Goal: Find specific page/section: Find specific page/section

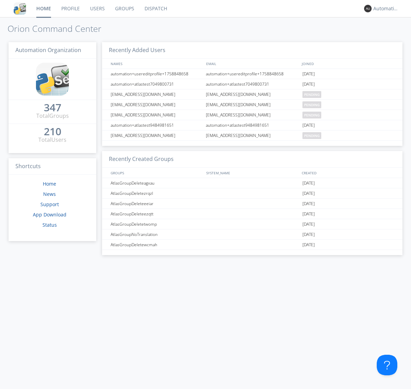
click at [155, 9] on link "Dispatch" at bounding box center [155, 8] width 33 height 17
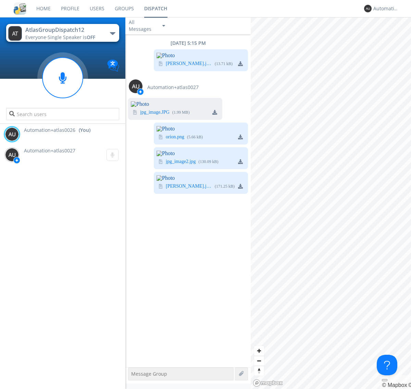
scroll to position [327, 0]
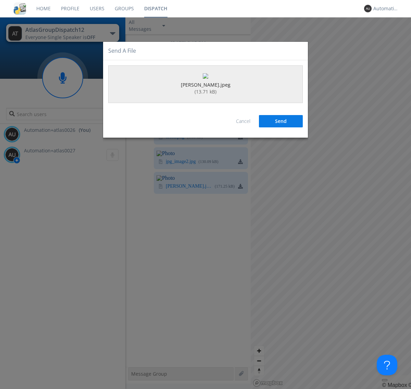
click at [281, 127] on button "Send" at bounding box center [281, 121] width 44 height 12
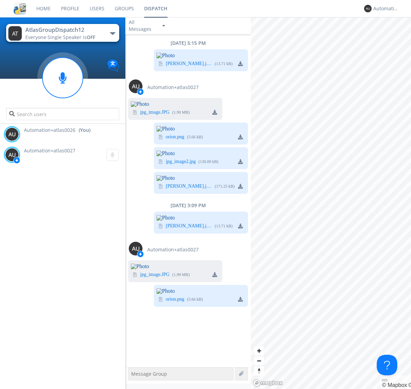
scroll to position [667, 0]
click at [384, 9] on div "Automation+atlas0026" at bounding box center [386, 8] width 26 height 7
